Goal: Task Accomplishment & Management: Manage account settings

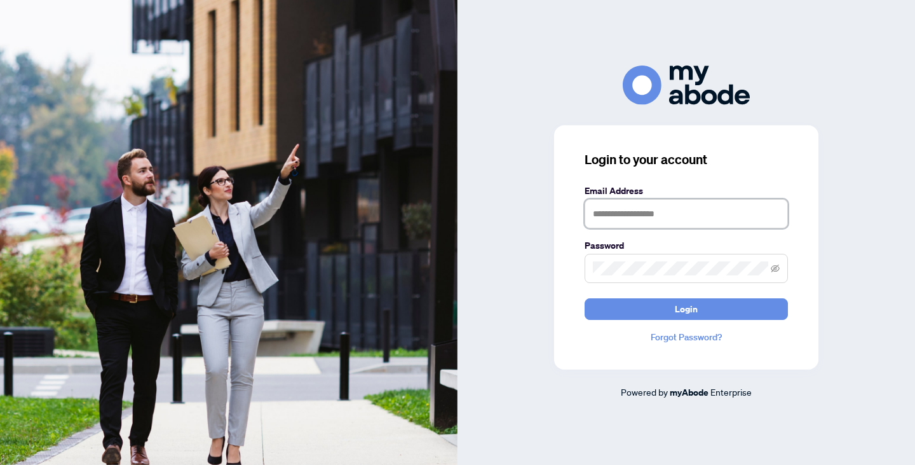
click at [646, 216] on input "text" at bounding box center [686, 213] width 203 height 29
type input "**********"
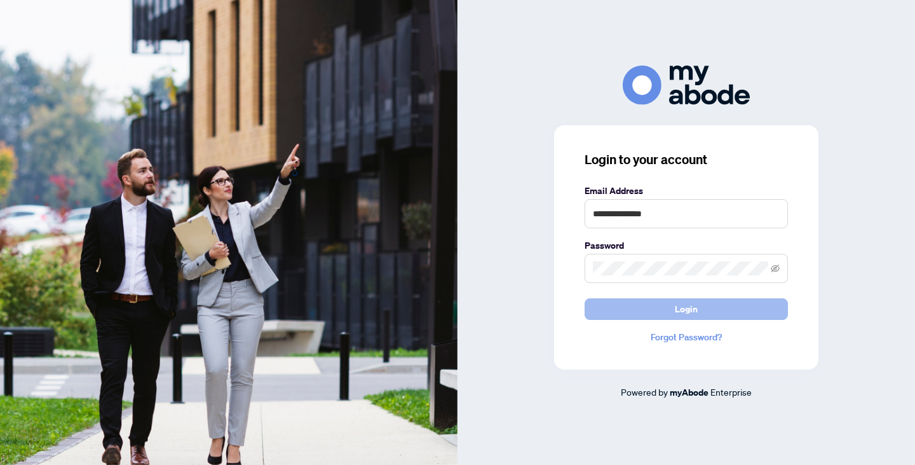
click at [669, 311] on button "Login" at bounding box center [686, 309] width 203 height 22
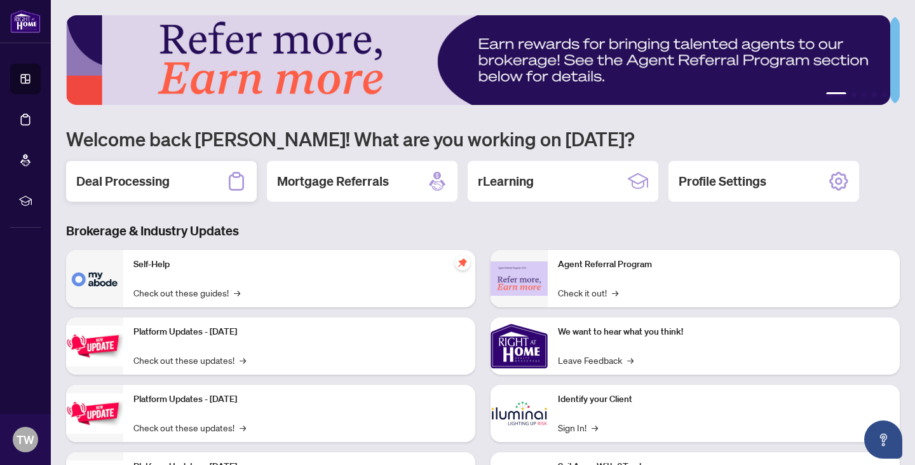
click at [161, 179] on h2 "Deal Processing" at bounding box center [122, 181] width 93 height 18
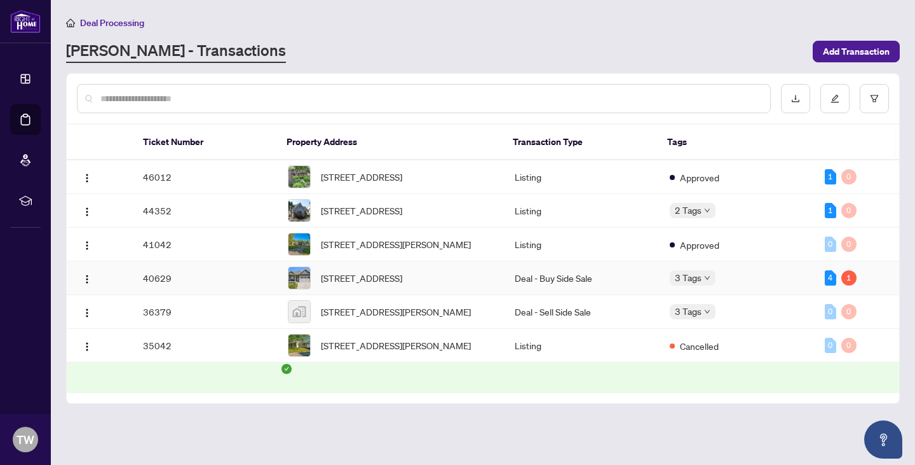
click at [187, 288] on td "40629" at bounding box center [205, 278] width 145 height 34
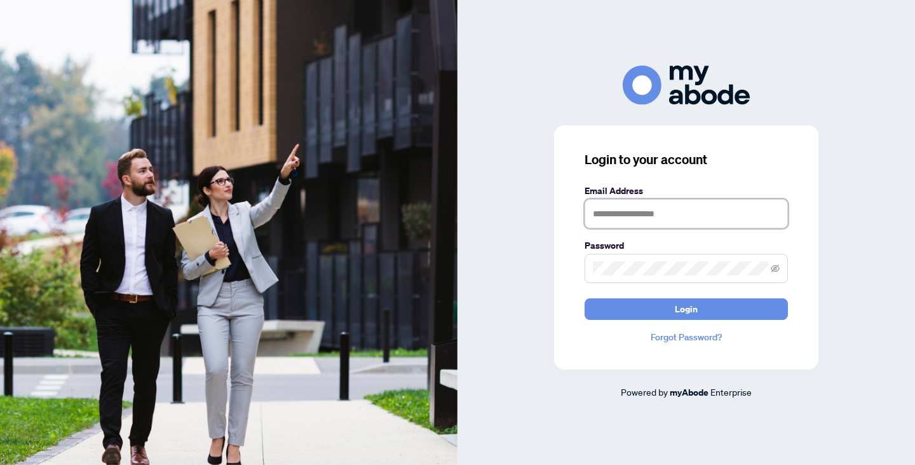
click at [644, 215] on input "text" at bounding box center [686, 213] width 203 height 29
type input "**********"
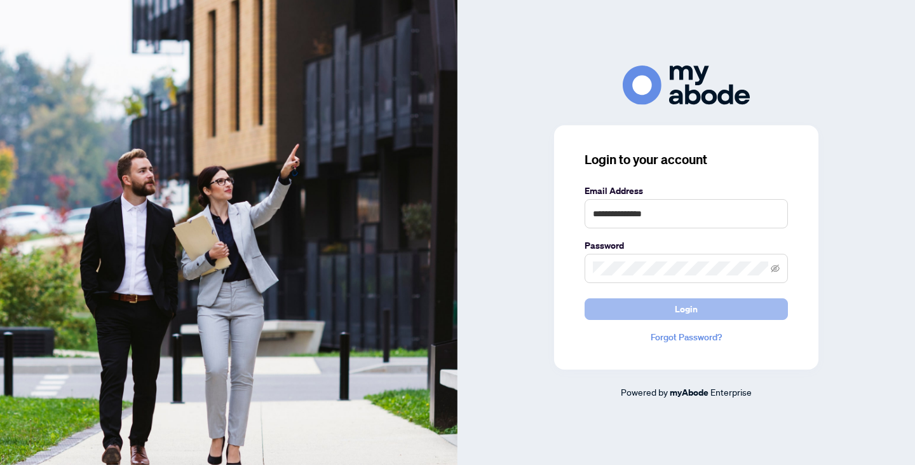
click at [667, 305] on button "Login" at bounding box center [686, 309] width 203 height 22
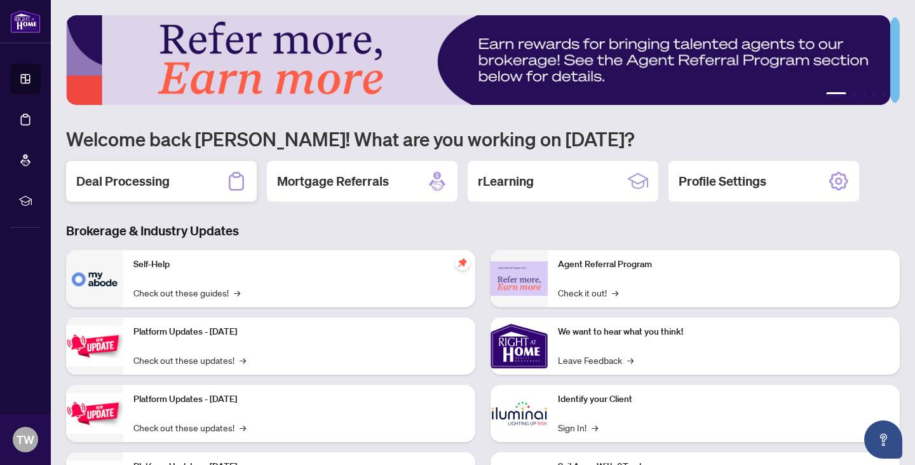
click at [196, 185] on div "Deal Processing" at bounding box center [161, 181] width 191 height 41
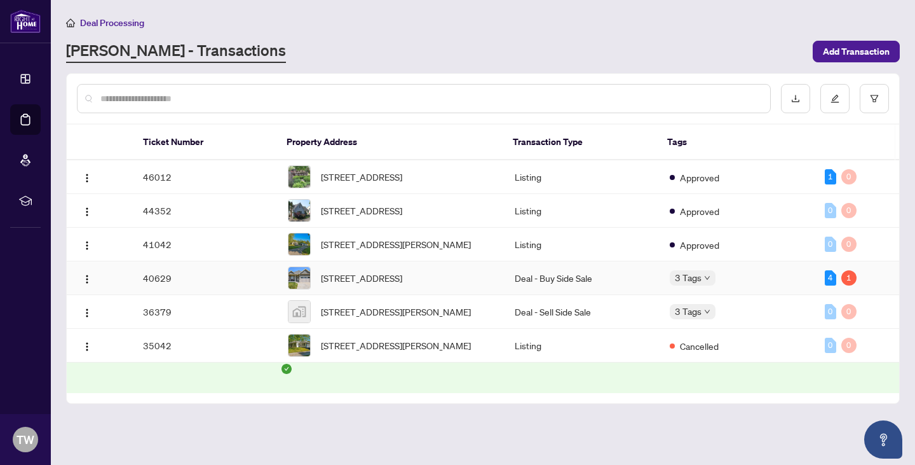
click at [189, 295] on td "40629" at bounding box center [205, 278] width 145 height 34
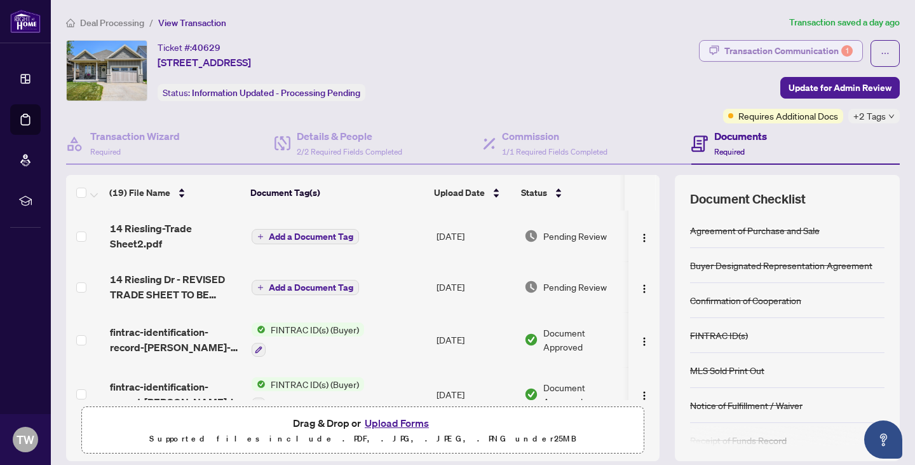
click at [715, 47] on button "Transaction Communication 1" at bounding box center [781, 51] width 164 height 22
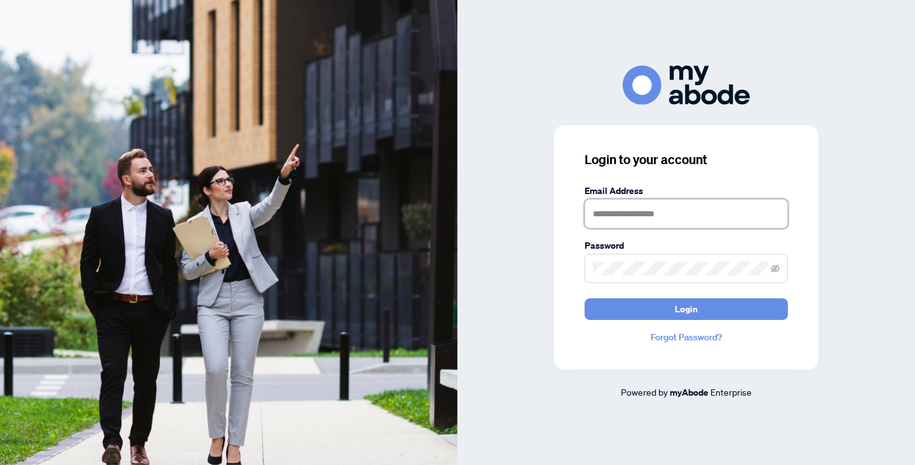
click at [655, 216] on input "text" at bounding box center [686, 213] width 203 height 29
type input "**********"
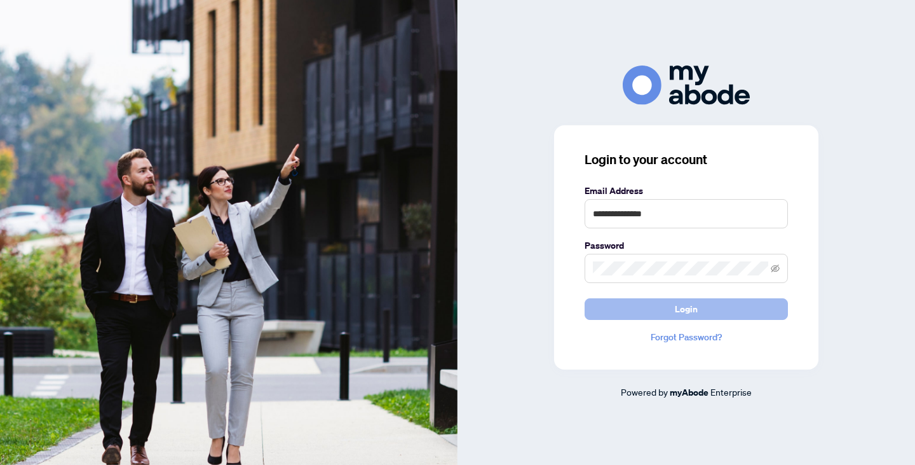
click at [676, 309] on span "Login" at bounding box center [686, 309] width 23 height 20
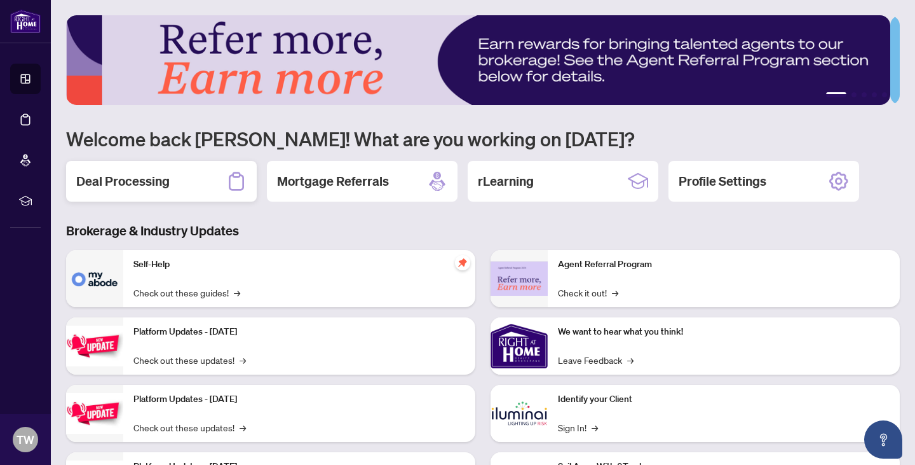
click at [173, 181] on div "Deal Processing" at bounding box center [161, 181] width 191 height 41
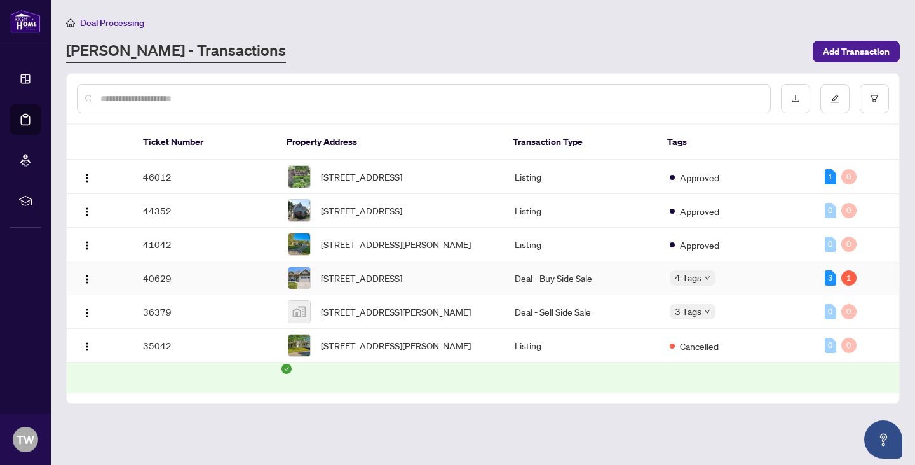
click at [233, 295] on td "40629" at bounding box center [205, 278] width 145 height 34
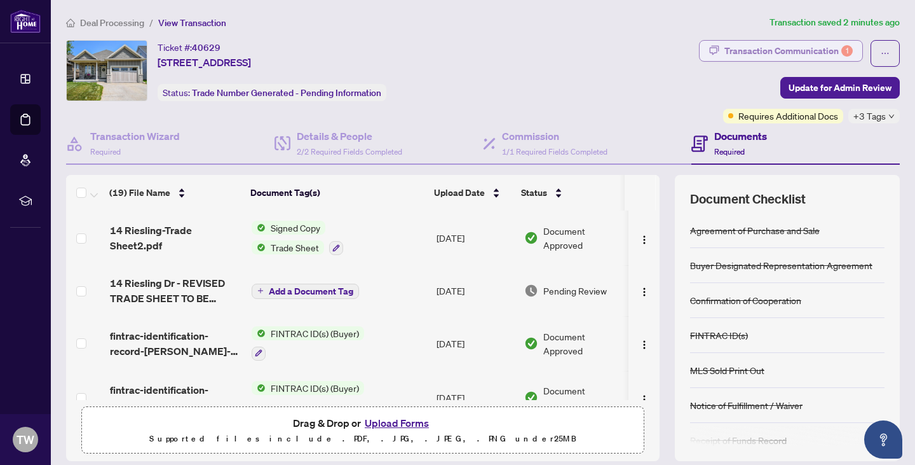
click at [729, 53] on div "Transaction Communication 1" at bounding box center [789, 51] width 128 height 20
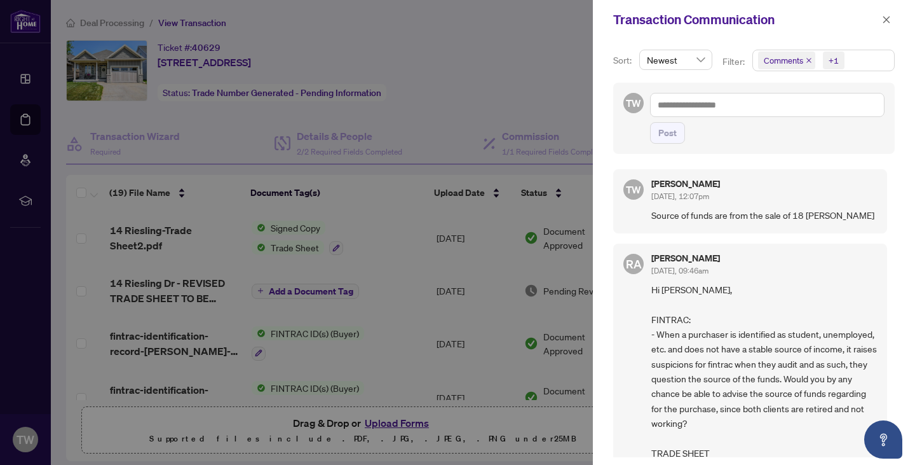
click at [550, 79] on div at bounding box center [457, 232] width 915 height 465
click at [882, 17] on button "button" at bounding box center [886, 19] width 17 height 15
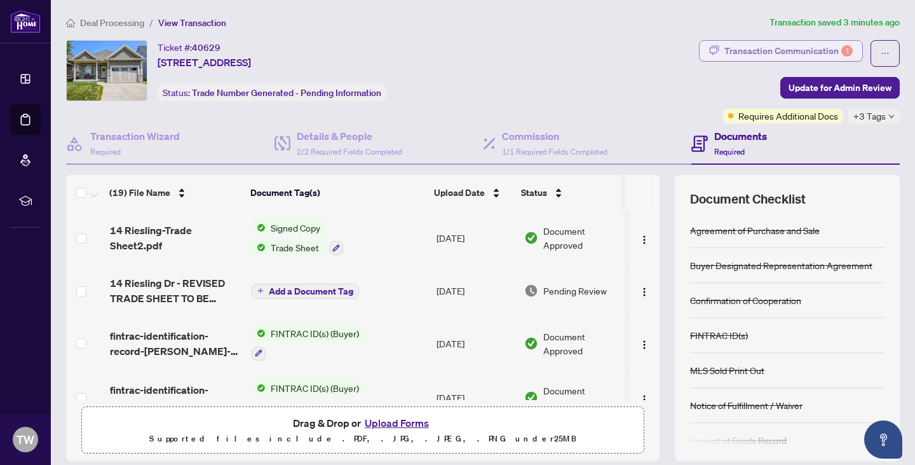
click at [725, 51] on div "Transaction Communication 1" at bounding box center [789, 51] width 128 height 20
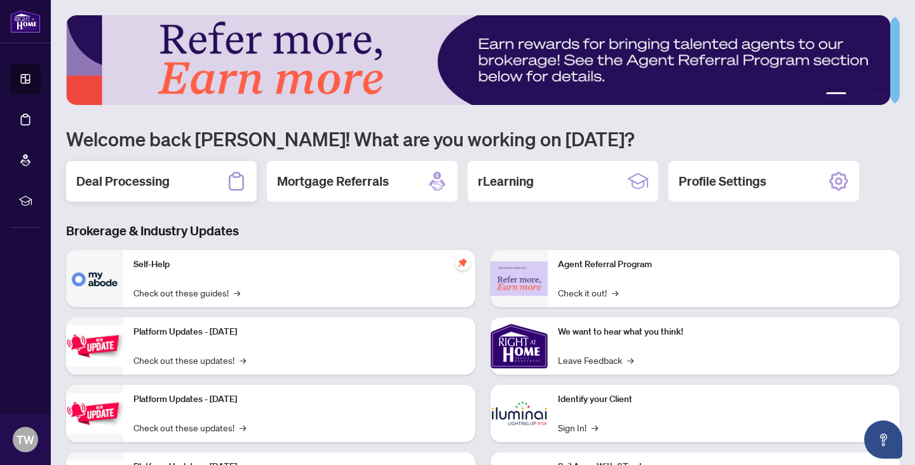
click at [181, 177] on div "Deal Processing" at bounding box center [161, 181] width 191 height 41
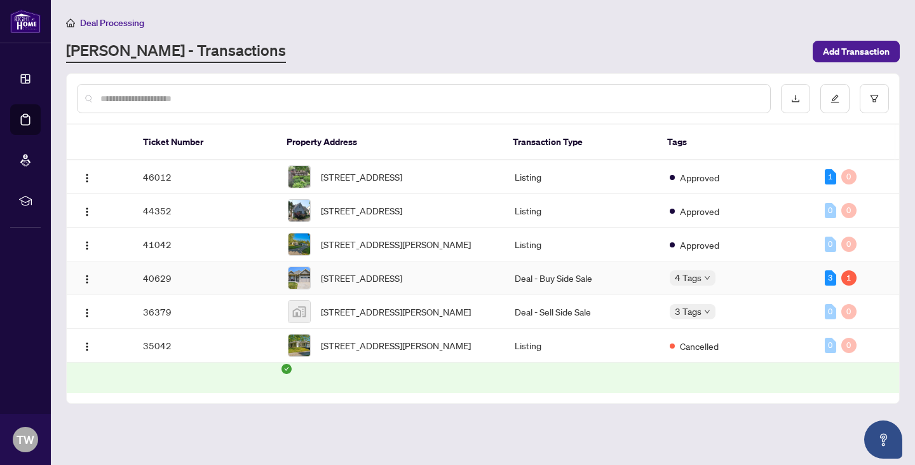
click at [205, 295] on td "40629" at bounding box center [205, 278] width 145 height 34
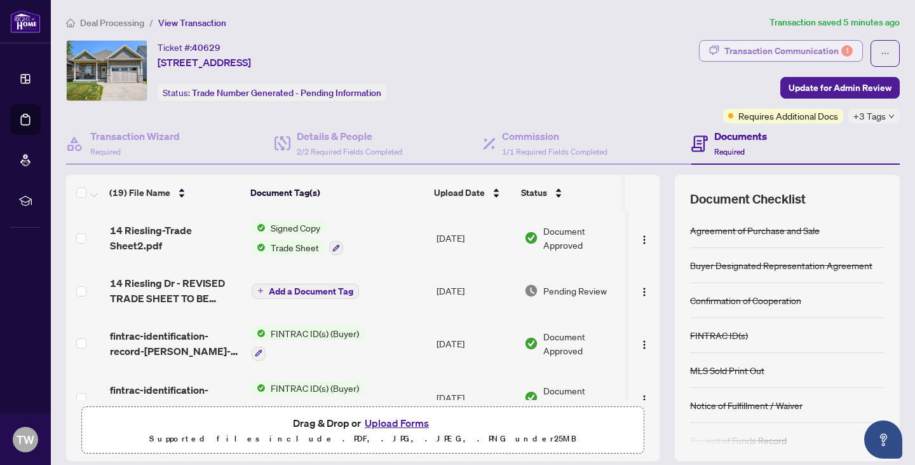
click at [734, 53] on div "Transaction Communication 1" at bounding box center [789, 51] width 128 height 20
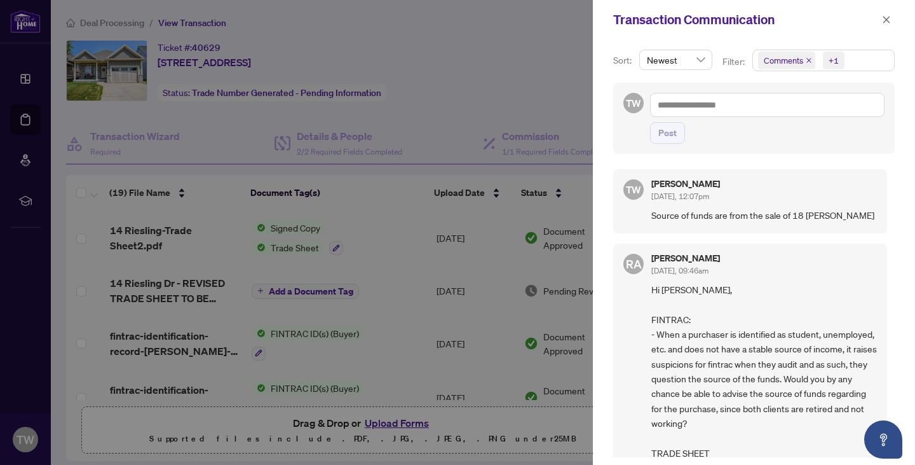
click at [540, 64] on div at bounding box center [457, 232] width 915 height 465
click at [883, 21] on icon "close" at bounding box center [886, 19] width 9 height 9
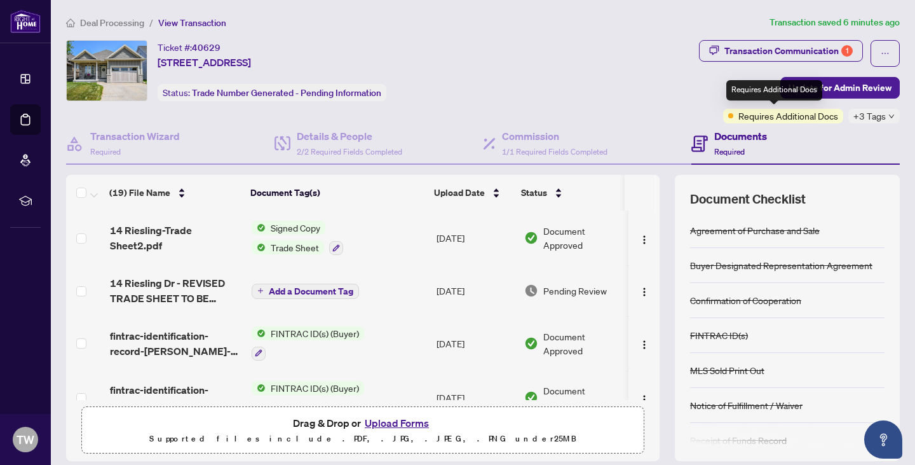
click at [739, 116] on span "Requires Additional Docs" at bounding box center [789, 116] width 100 height 14
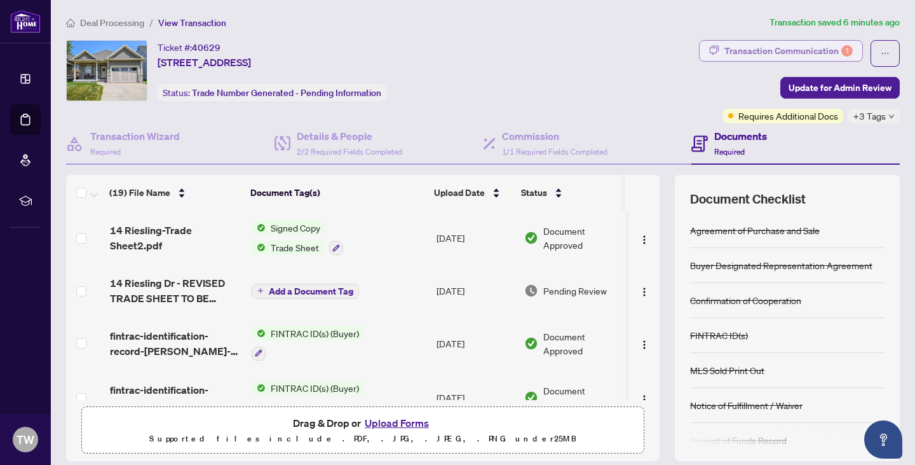
click at [725, 51] on div "Transaction Communication 1" at bounding box center [789, 51] width 128 height 20
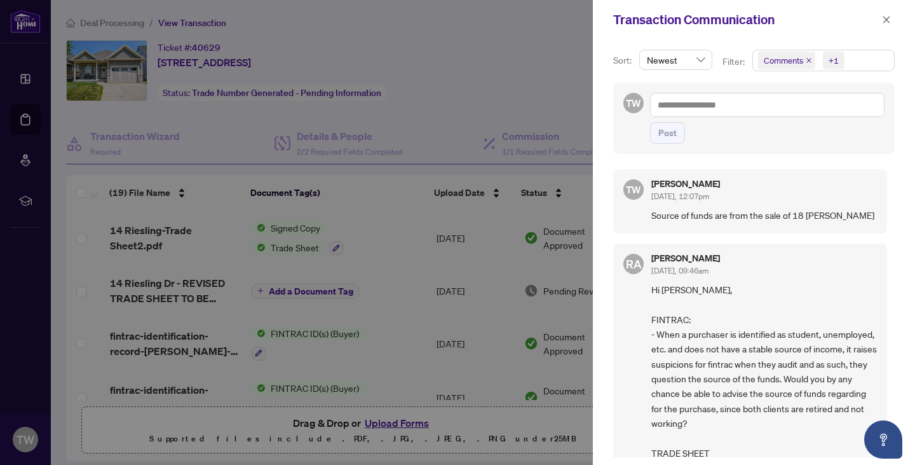
click at [509, 102] on div at bounding box center [457, 232] width 915 height 465
click at [552, 67] on div at bounding box center [457, 232] width 915 height 465
click at [542, 70] on div at bounding box center [457, 232] width 915 height 465
click at [359, 59] on div at bounding box center [457, 232] width 915 height 465
click at [889, 16] on icon "close" at bounding box center [886, 19] width 9 height 9
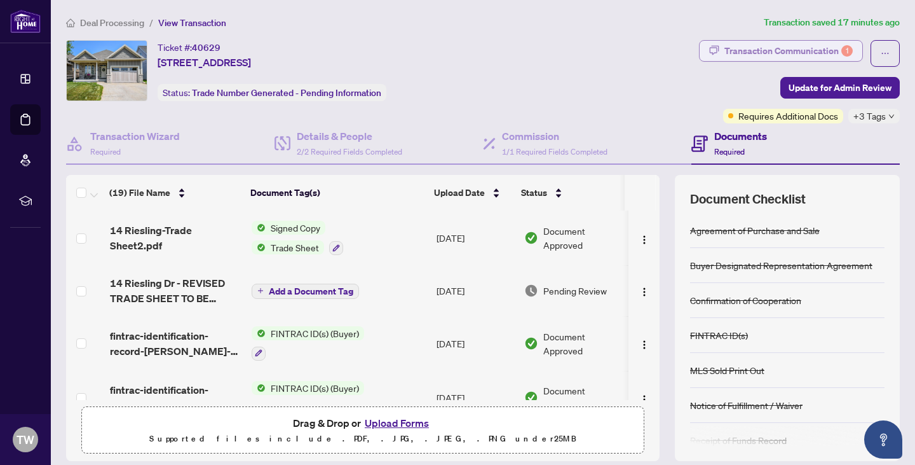
click at [713, 53] on button "Transaction Communication 1" at bounding box center [781, 51] width 164 height 22
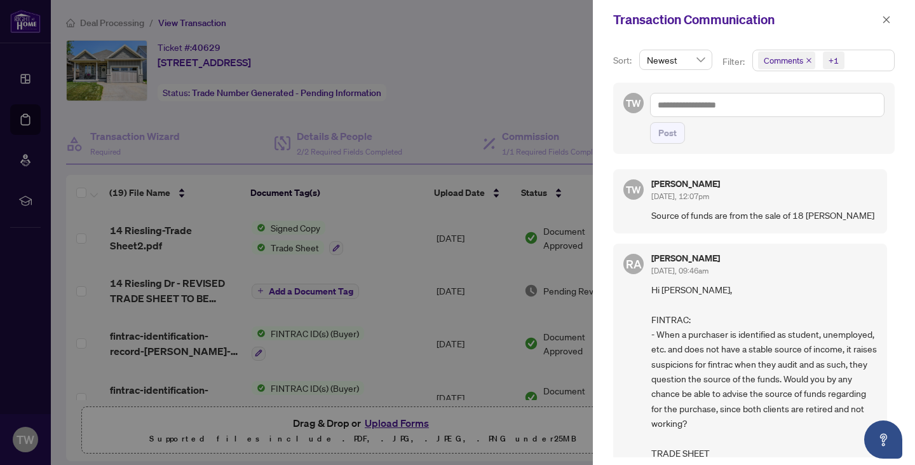
click at [475, 71] on div at bounding box center [457, 232] width 915 height 465
click at [886, 22] on icon "close" at bounding box center [886, 19] width 9 height 9
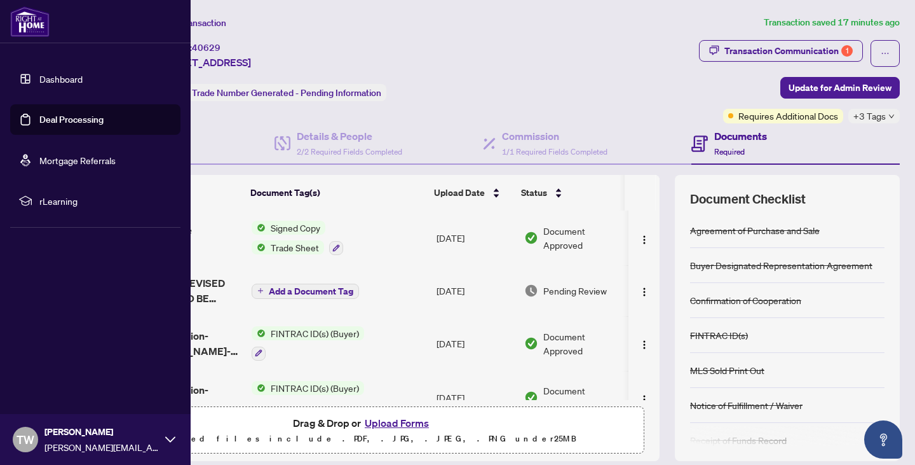
click at [22, 20] on img at bounding box center [29, 21] width 39 height 31
